Goal: Information Seeking & Learning: Learn about a topic

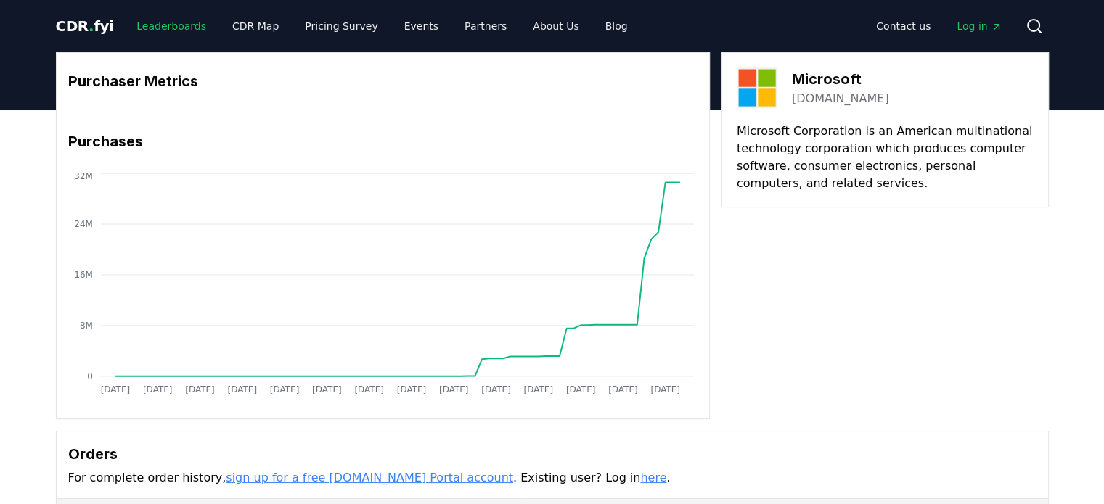
click at [143, 24] on link "Leaderboards" at bounding box center [171, 26] width 93 height 26
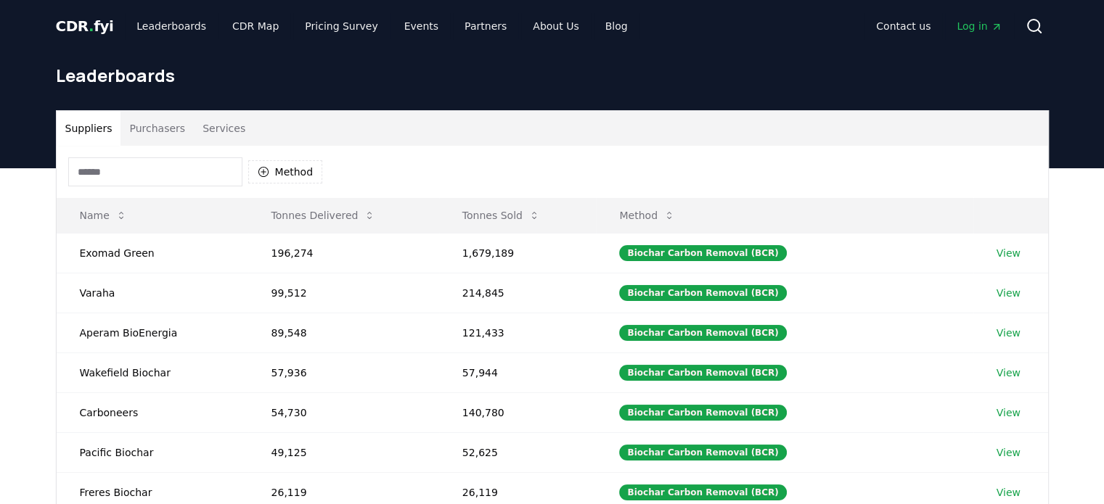
click at [145, 137] on button "Purchasers" at bounding box center [156, 128] width 73 height 35
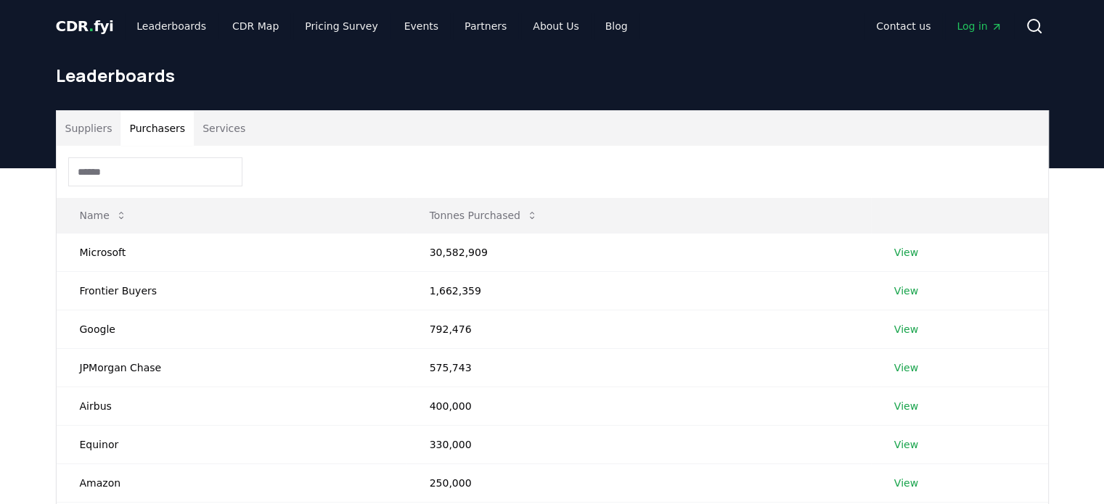
click at [216, 124] on button "Services" at bounding box center [224, 128] width 60 height 35
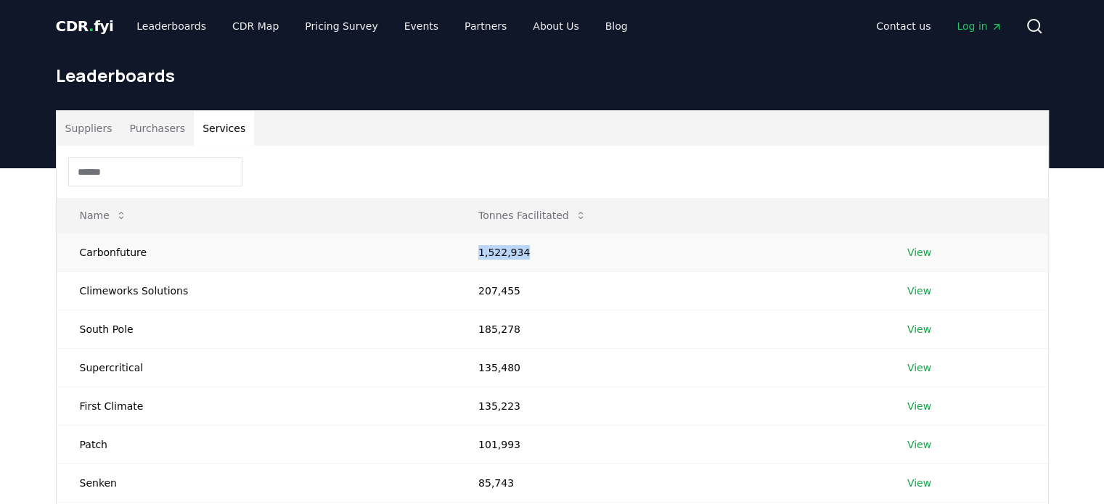
drag, startPoint x: 525, startPoint y: 255, endPoint x: 467, endPoint y: 256, distance: 58.1
click at [467, 256] on td "1,522,934" at bounding box center [669, 252] width 429 height 38
click at [308, 263] on td "Carbonfuture" at bounding box center [256, 252] width 398 height 38
click at [917, 255] on link "View" at bounding box center [919, 252] width 24 height 15
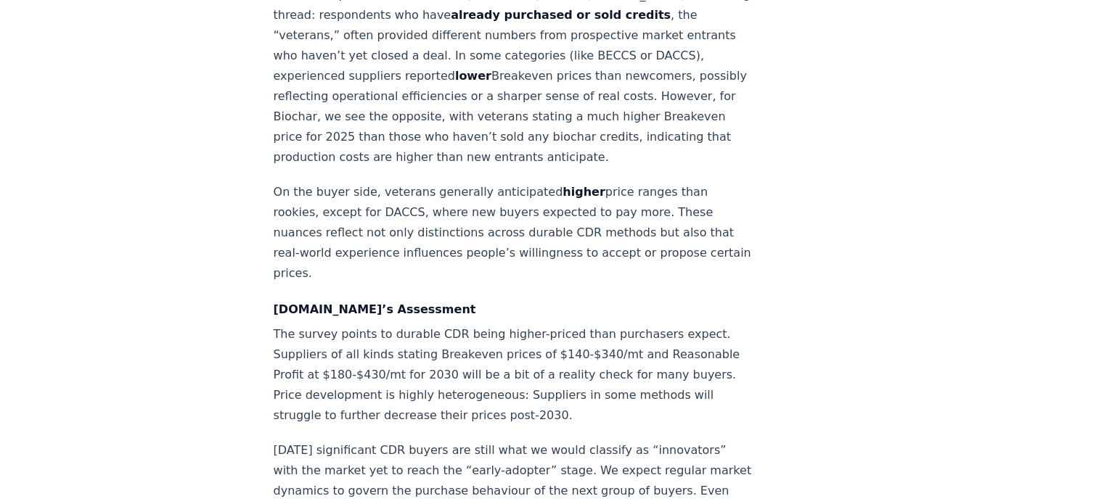
scroll to position [1660, 0]
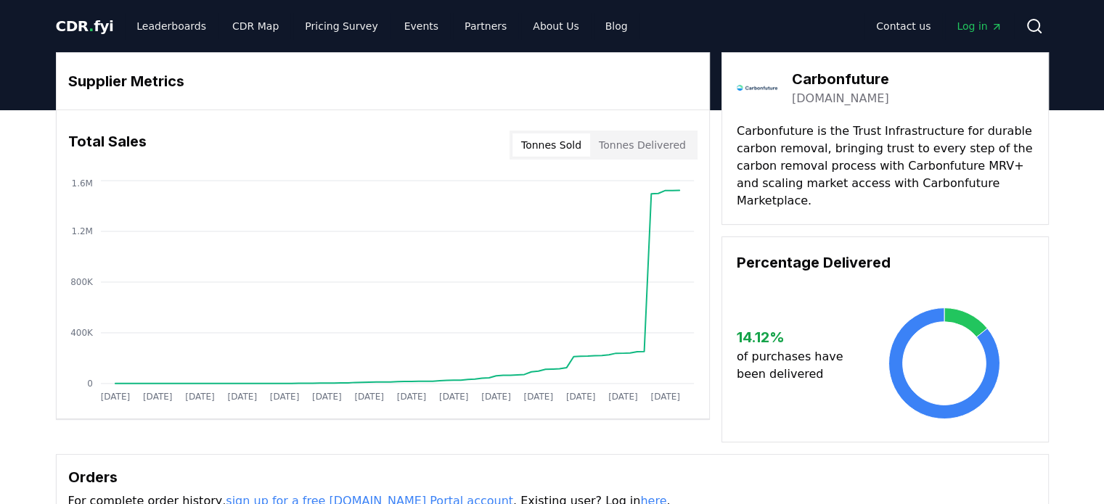
drag, startPoint x: 786, startPoint y: 318, endPoint x: 746, endPoint y: 319, distance: 39.9
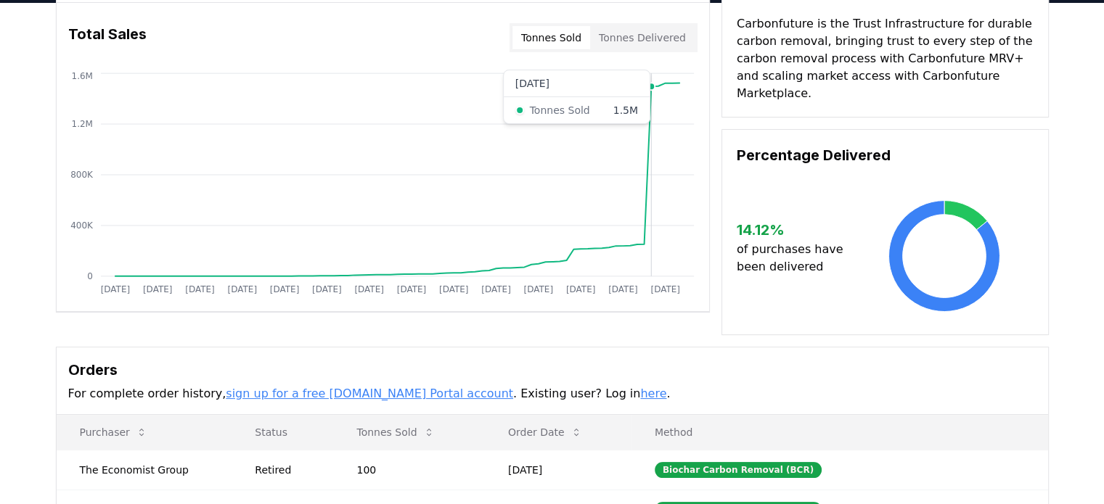
scroll to position [73, 0]
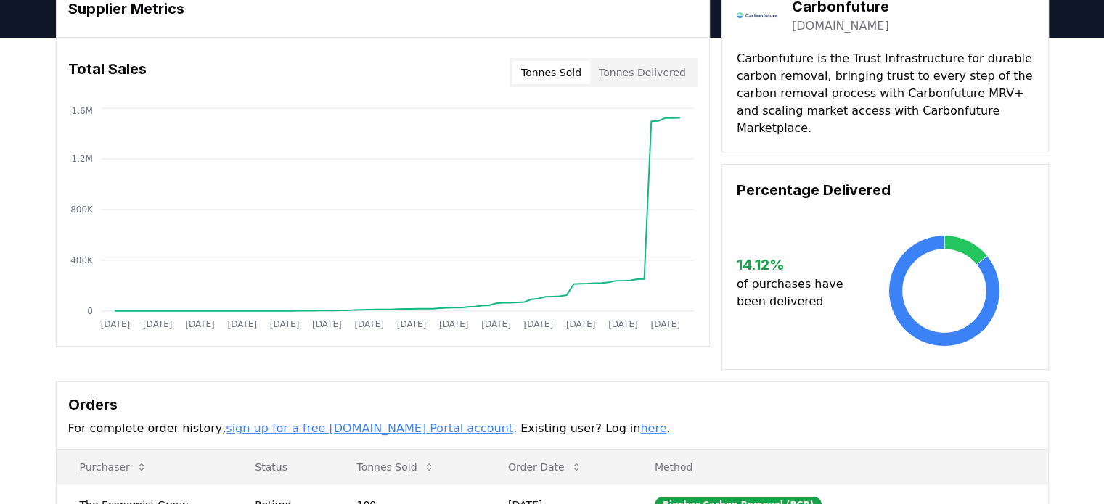
click at [651, 78] on button "Tonnes Delivered" at bounding box center [642, 72] width 104 height 23
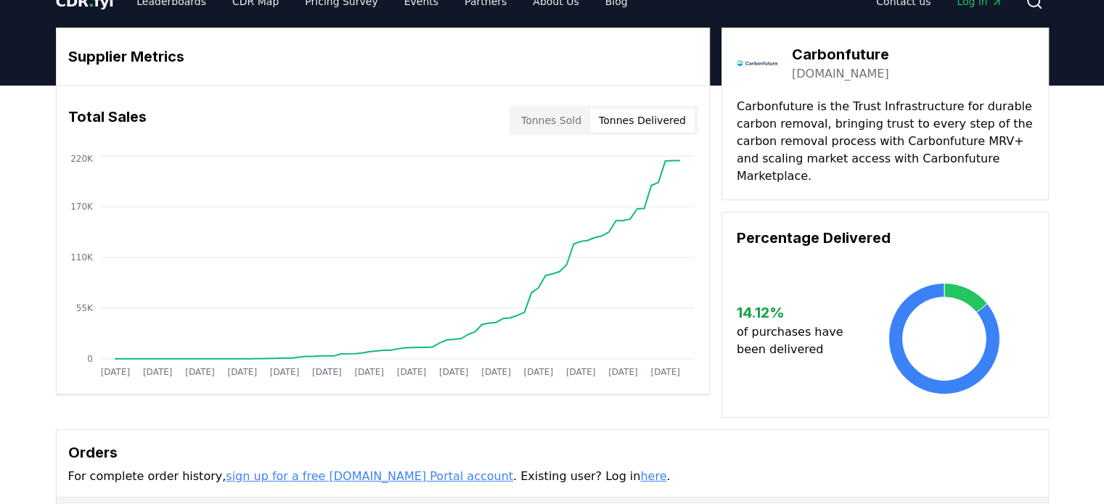
scroll to position [0, 0]
